Goal: Task Accomplishment & Management: Manage account settings

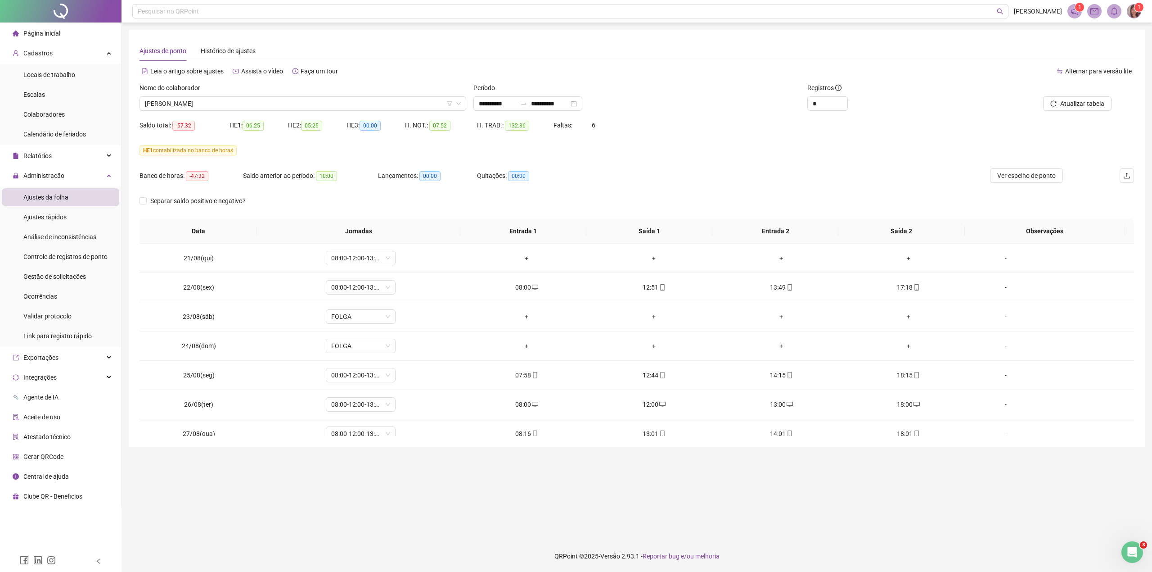
click at [1070, 112] on div "Atualizar tabela" at bounding box center [1054, 100] width 167 height 35
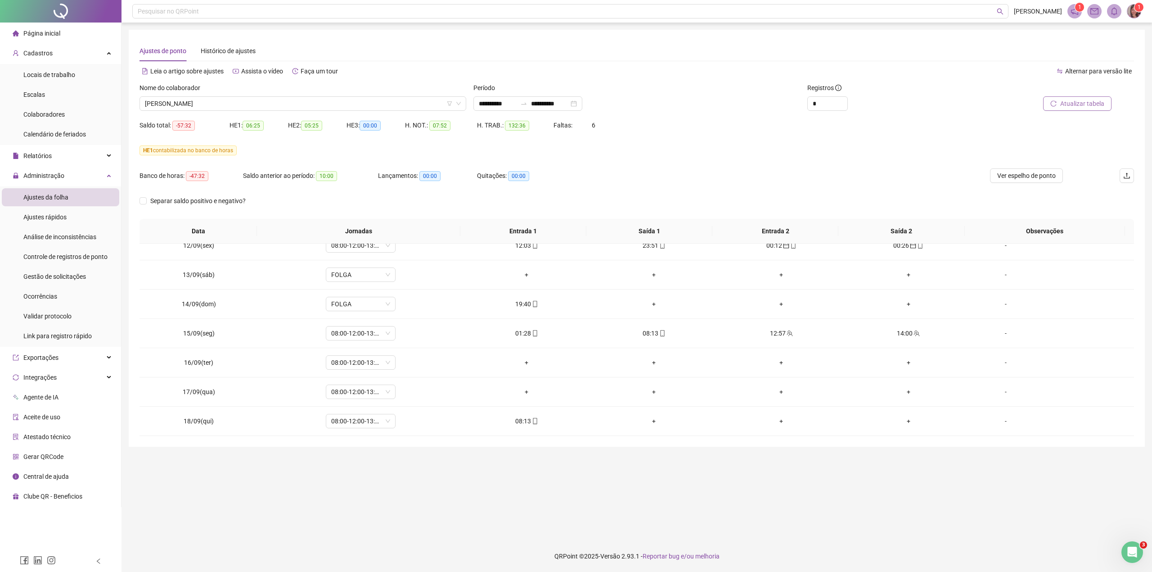
click at [1065, 102] on span "Atualizar tabela" at bounding box center [1083, 104] width 44 height 10
click at [532, 330] on icon "mobile" at bounding box center [535, 333] width 6 height 6
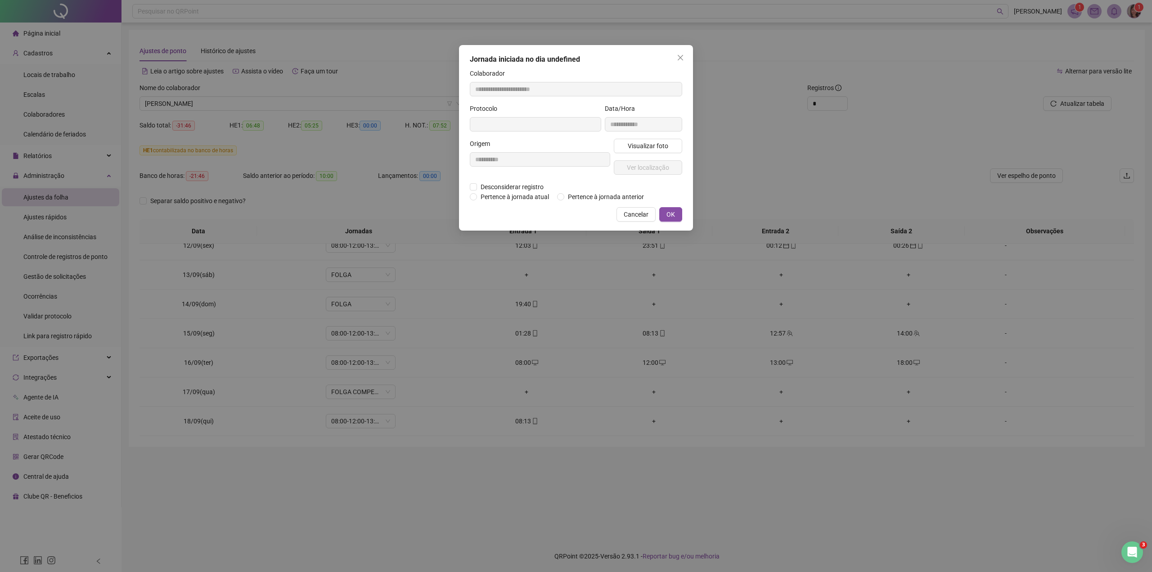
type input "**********"
click at [517, 185] on span "Desconsiderar registro" at bounding box center [512, 188] width 70 height 10
click at [607, 199] on span "Pertence à jornada anterior" at bounding box center [606, 198] width 83 height 10
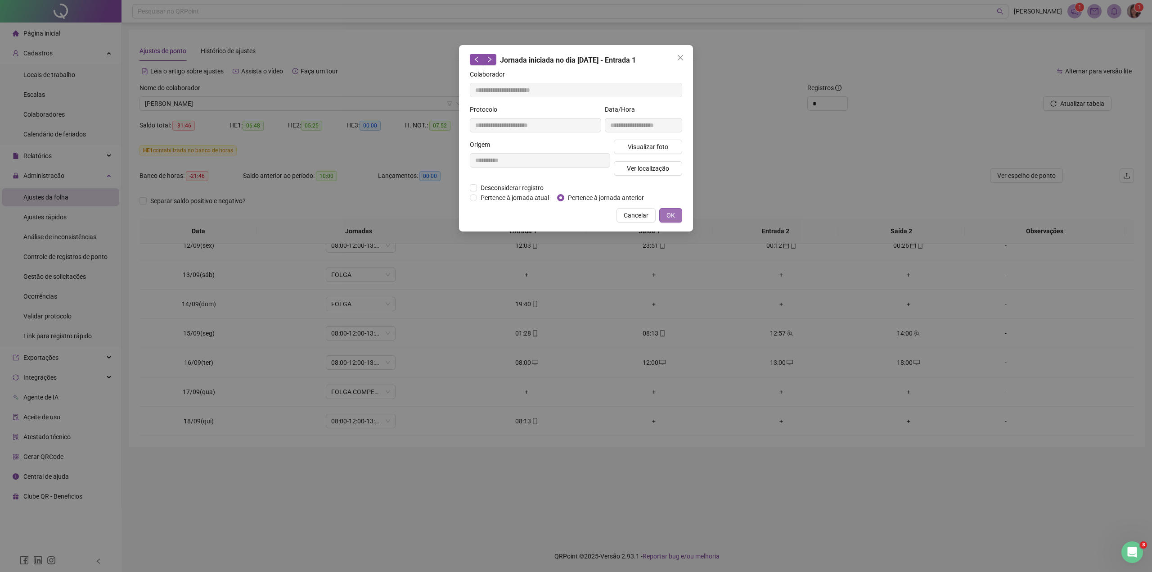
click at [669, 214] on span "OK" at bounding box center [671, 215] width 9 height 10
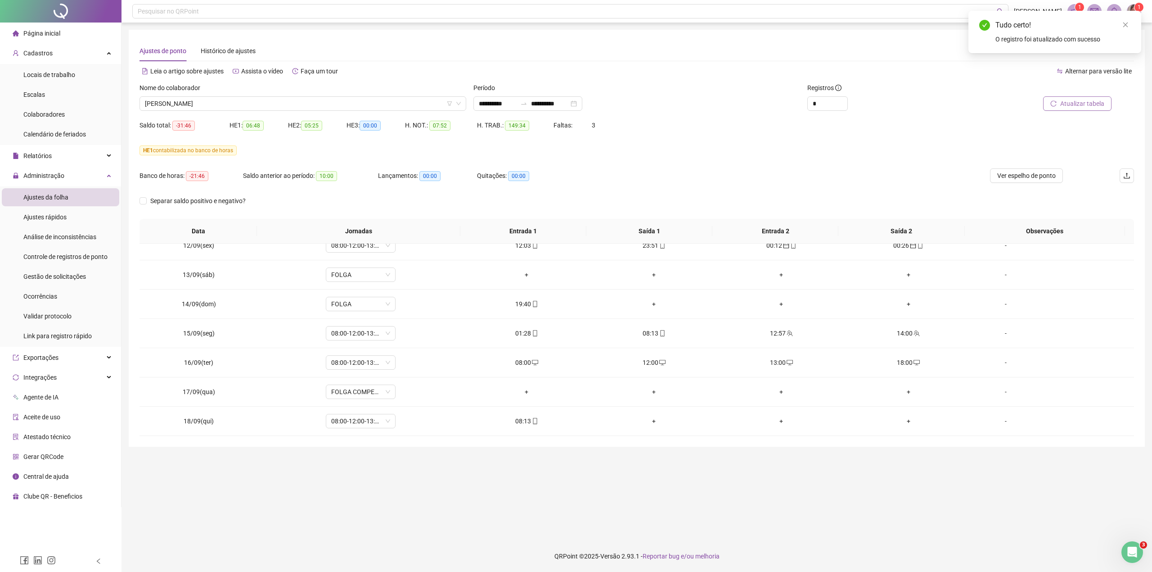
click at [1085, 100] on span "Atualizar tabela" at bounding box center [1083, 104] width 44 height 10
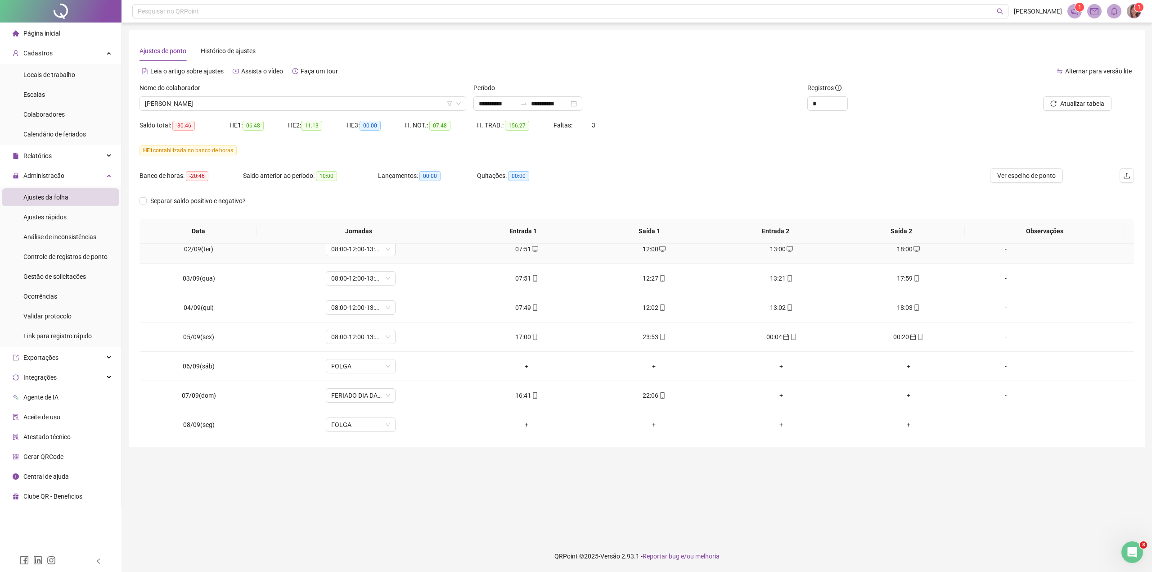
scroll to position [420, 0]
click at [994, 395] on div "-" at bounding box center [1006, 394] width 53 height 10
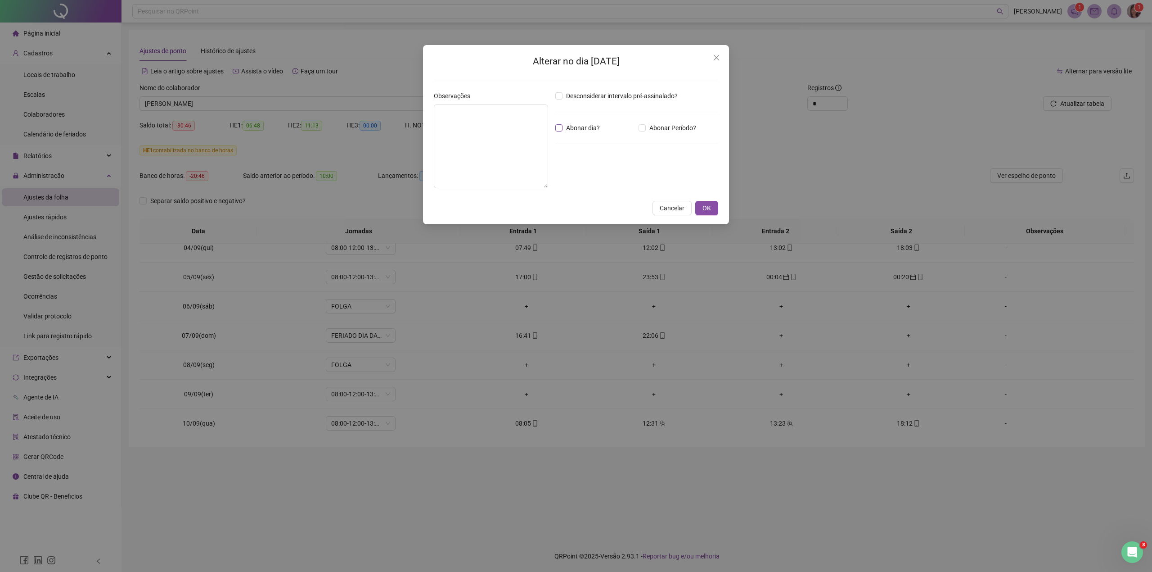
click at [586, 129] on span "Abonar dia?" at bounding box center [583, 128] width 41 height 10
click at [479, 129] on textarea at bounding box center [491, 146] width 114 height 84
type textarea "**********"
click at [703, 211] on span "OK" at bounding box center [707, 208] width 9 height 10
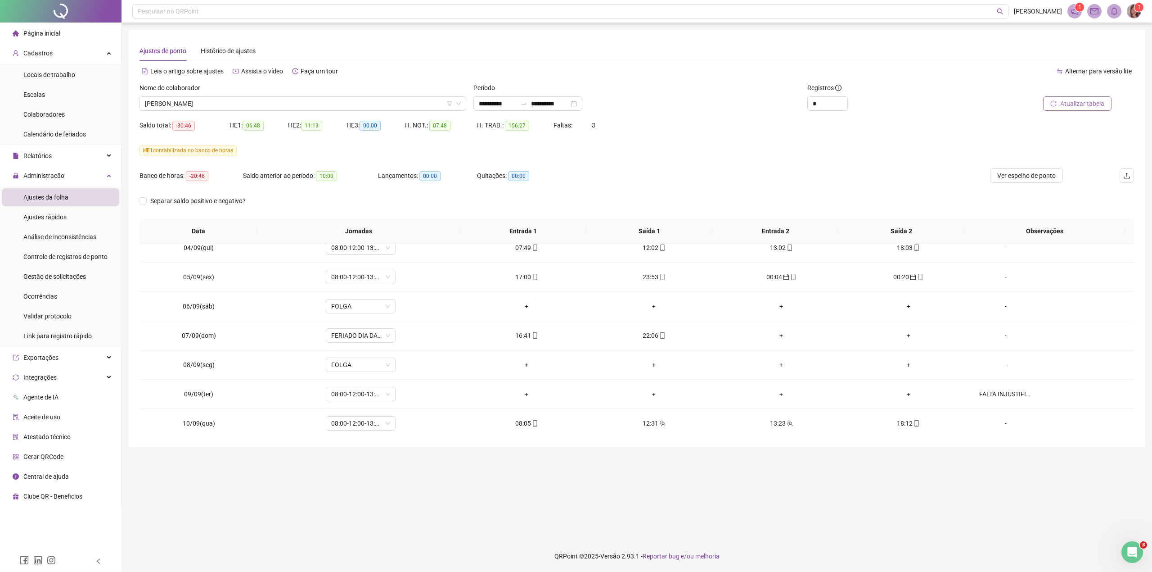
click at [1080, 105] on span "Atualizar tabela" at bounding box center [1083, 104] width 44 height 10
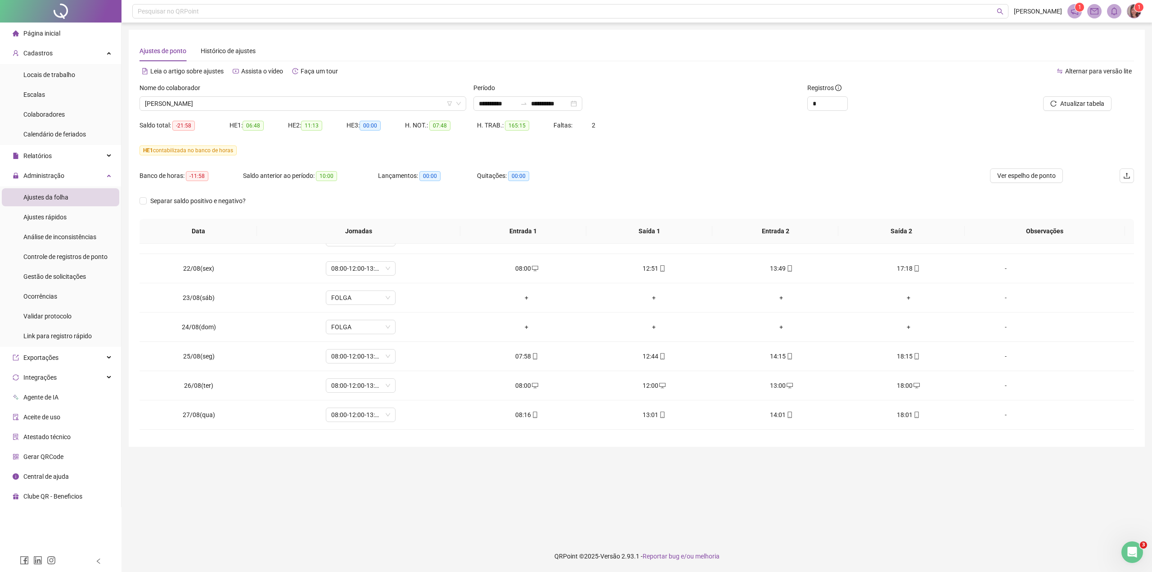
scroll to position [0, 0]
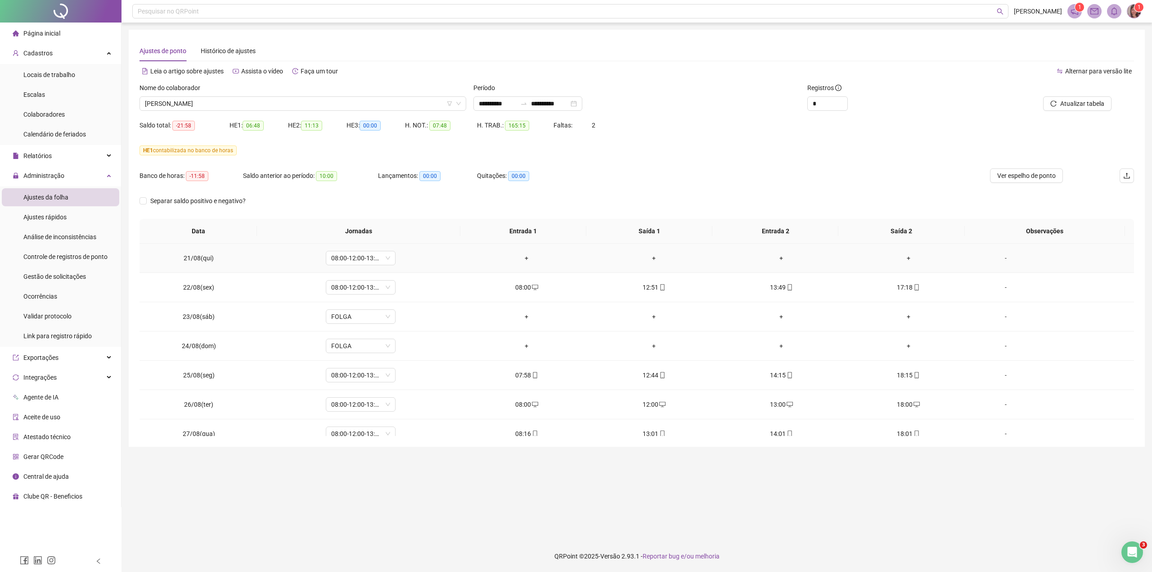
drag, startPoint x: 1002, startPoint y: 259, endPoint x: 985, endPoint y: 264, distance: 16.8
click at [1002, 258] on div "-" at bounding box center [1006, 258] width 53 height 10
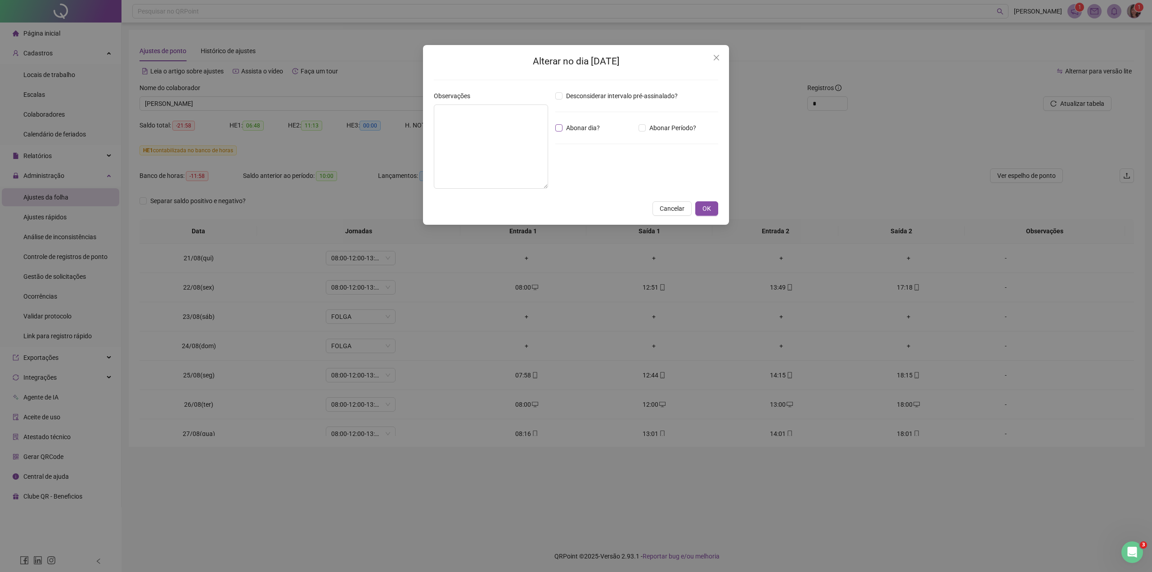
click at [578, 127] on span "Abonar dia?" at bounding box center [583, 128] width 41 height 10
click at [478, 121] on textarea at bounding box center [491, 146] width 114 height 84
type textarea "**********"
click at [708, 206] on span "OK" at bounding box center [707, 208] width 9 height 10
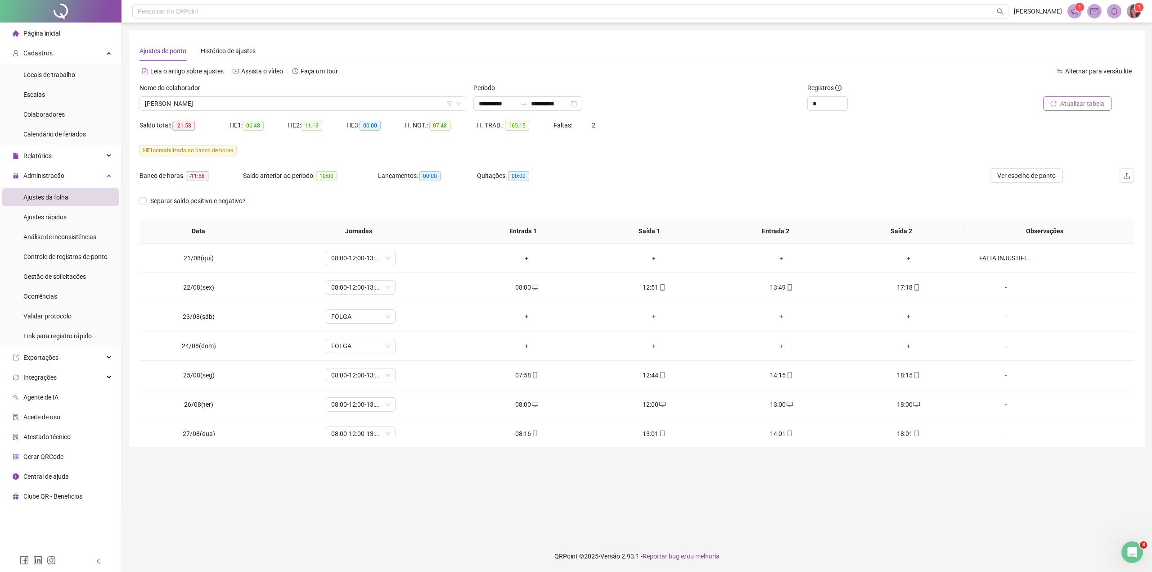
click at [1066, 104] on span "Atualizar tabela" at bounding box center [1083, 104] width 44 height 10
click at [688, 123] on div "Saldo total: -13:10 HE 1: 06:48 HE 2: 11:13 HE 3: 00:00 H. NOT.: 07:48 H. TRAB.…" at bounding box center [637, 130] width 995 height 25
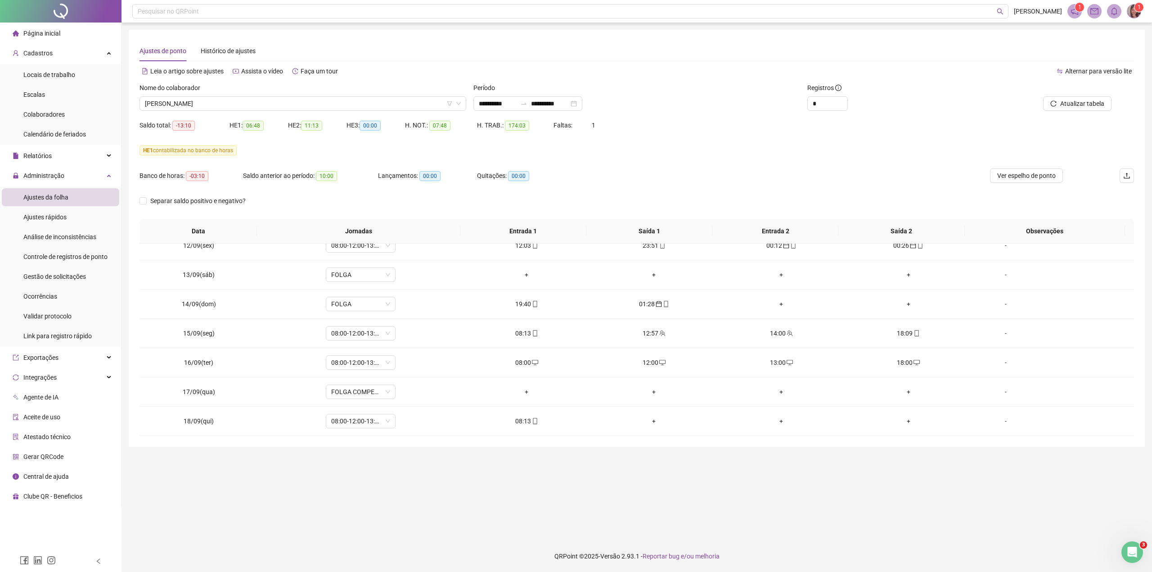
scroll to position [661, 0]
click at [645, 119] on div "Saldo total: -13:10 HE 1: 06:48 HE 2: 11:13 HE 3: 00:00 H. NOT.: 07:48 H. TRAB.…" at bounding box center [637, 130] width 995 height 25
